Goal: Transaction & Acquisition: Purchase product/service

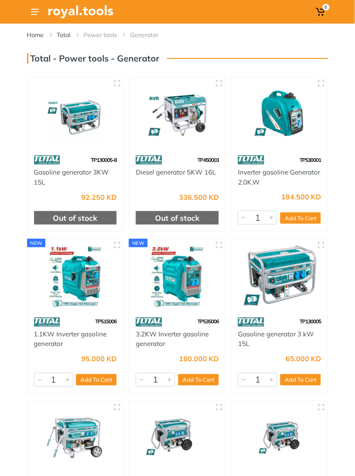
click at [198, 290] on img at bounding box center [177, 277] width 83 height 62
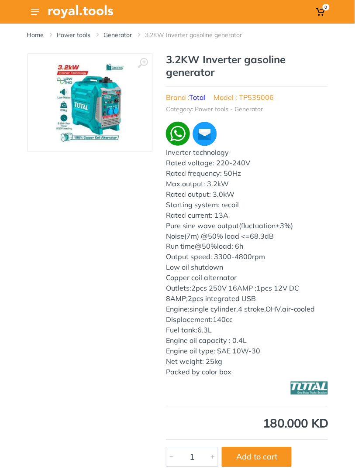
click at [82, 89] on img at bounding box center [89, 103] width 69 height 80
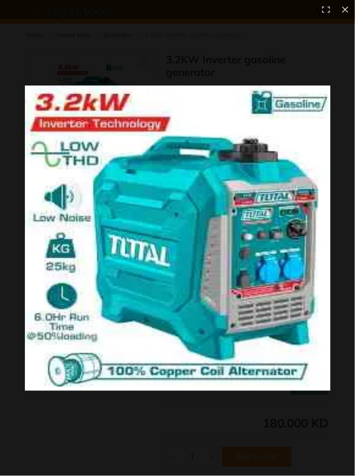
click at [301, 217] on img at bounding box center [178, 239] width 306 height 306
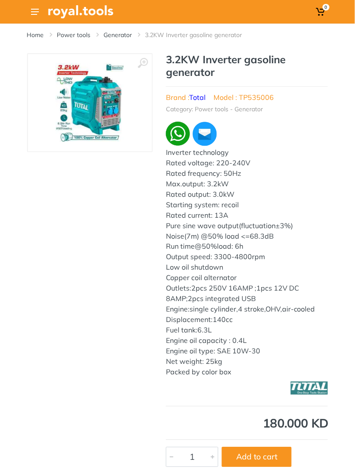
click at [76, 86] on img at bounding box center [89, 103] width 69 height 80
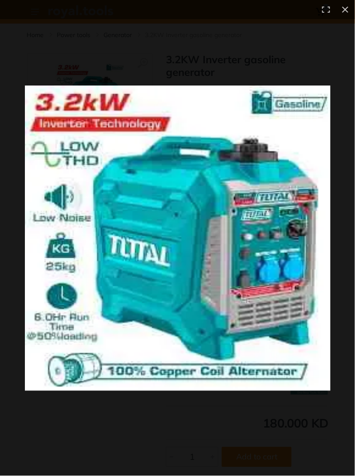
click at [345, 164] on div at bounding box center [177, 238] width 355 height 476
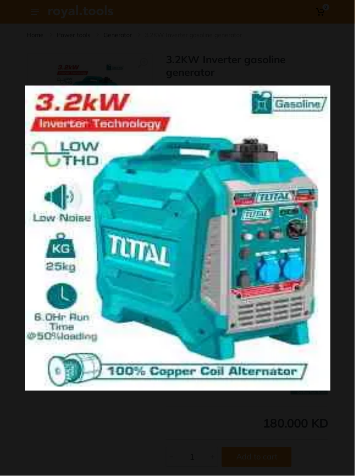
click at [343, 162] on div at bounding box center [177, 238] width 355 height 476
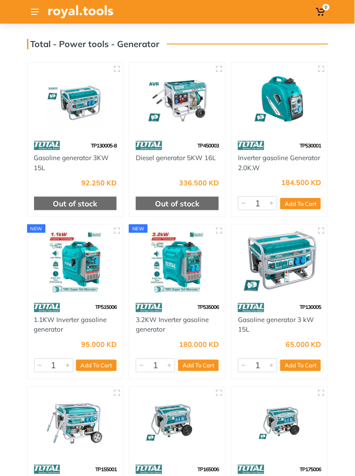
scroll to position [10, 0]
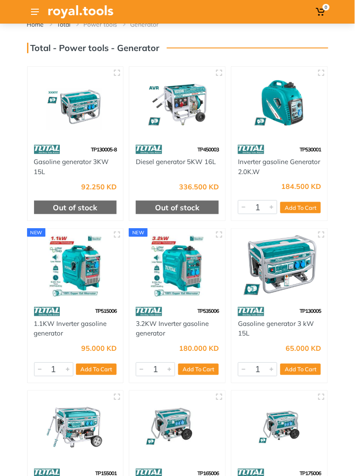
click at [6, 144] on div "Home Total Power tools Generator" at bounding box center [177, 286] width 355 height 546
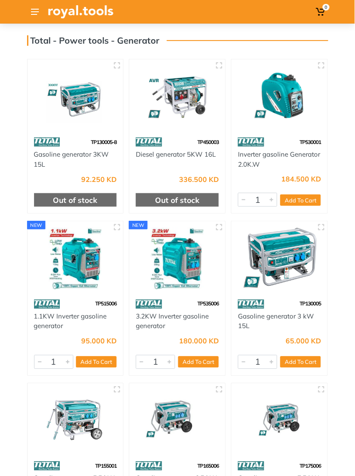
scroll to position [0, 0]
